Goal: Navigation & Orientation: Find specific page/section

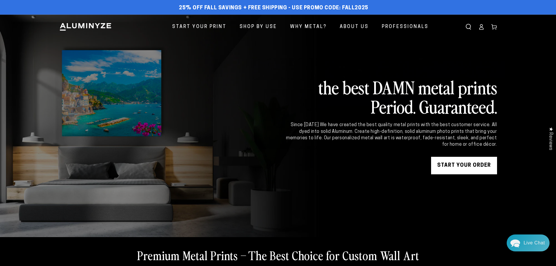
click at [481, 27] on ellipse at bounding box center [481, 25] width 2 height 2
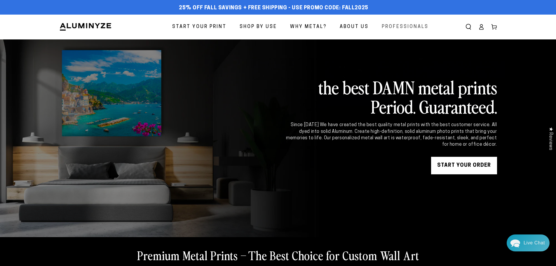
click at [403, 27] on span "Professionals" at bounding box center [404, 27] width 47 height 8
